Goal: Navigation & Orientation: Go to known website

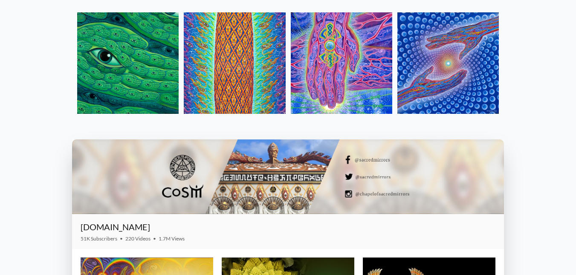
scroll to position [938, 0]
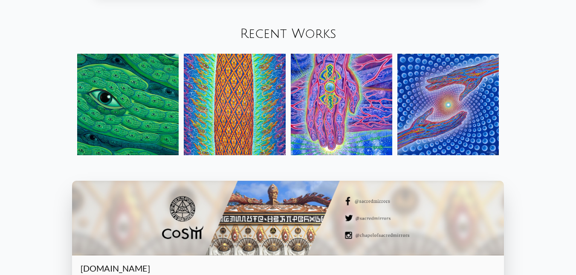
click at [142, 115] on img at bounding box center [127, 104] width 101 height 101
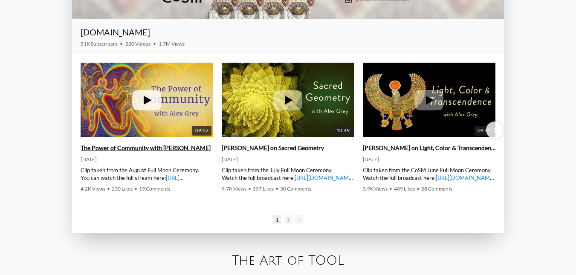
scroll to position [1194, 0]
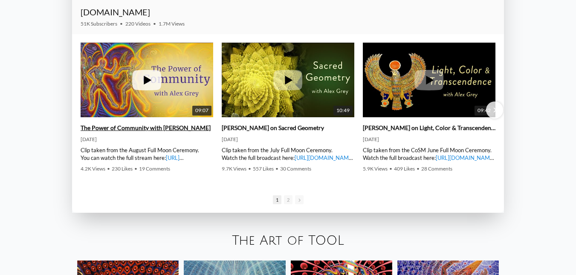
click at [180, 74] on img at bounding box center [147, 79] width 133 height 99
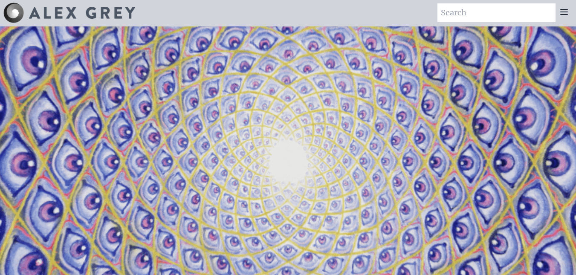
scroll to position [0, 0]
